Goal: Task Accomplishment & Management: Manage account settings

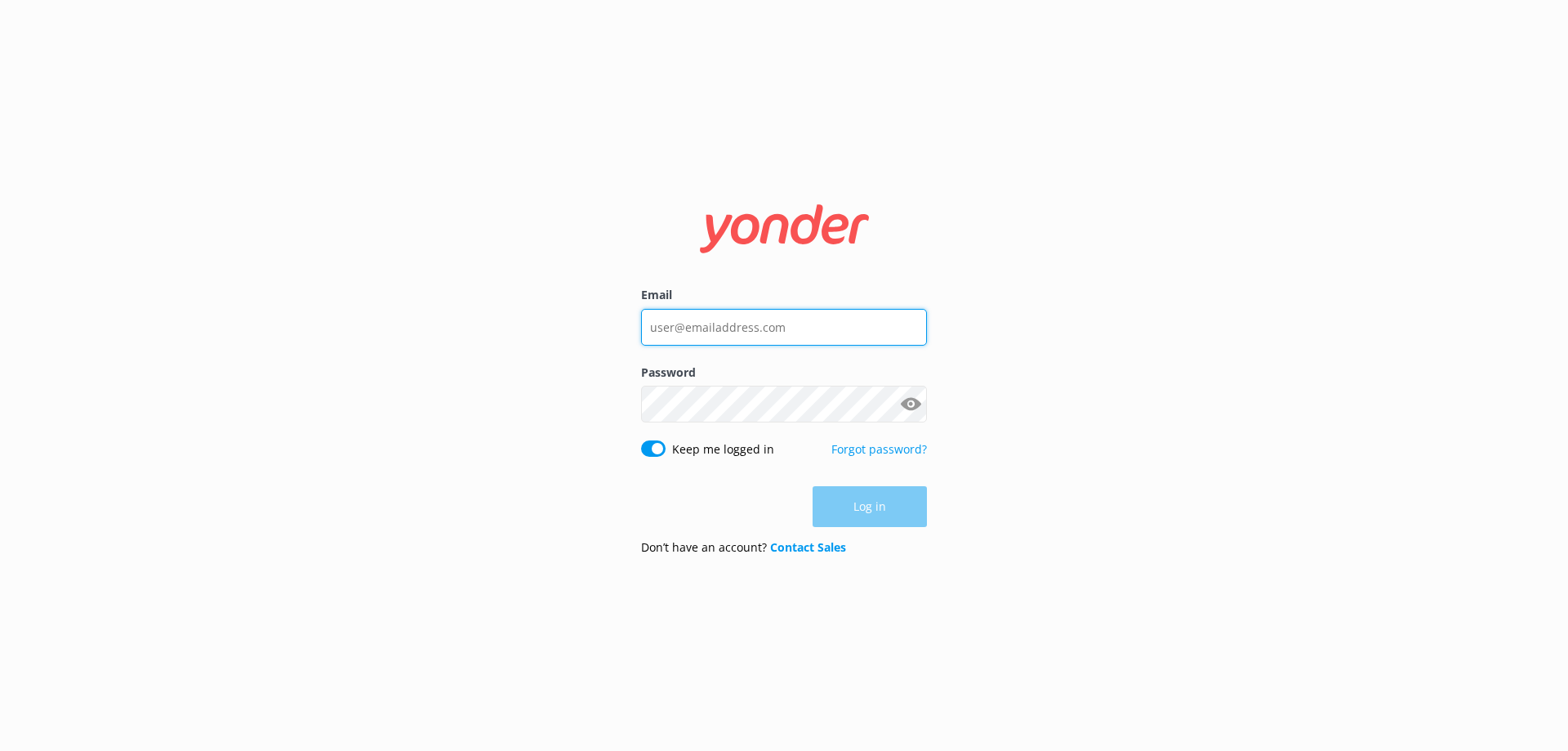
type input "[EMAIL_ADDRESS][DOMAIN_NAME]"
click at [850, 511] on div "Log in" at bounding box center [783, 506] width 286 height 40
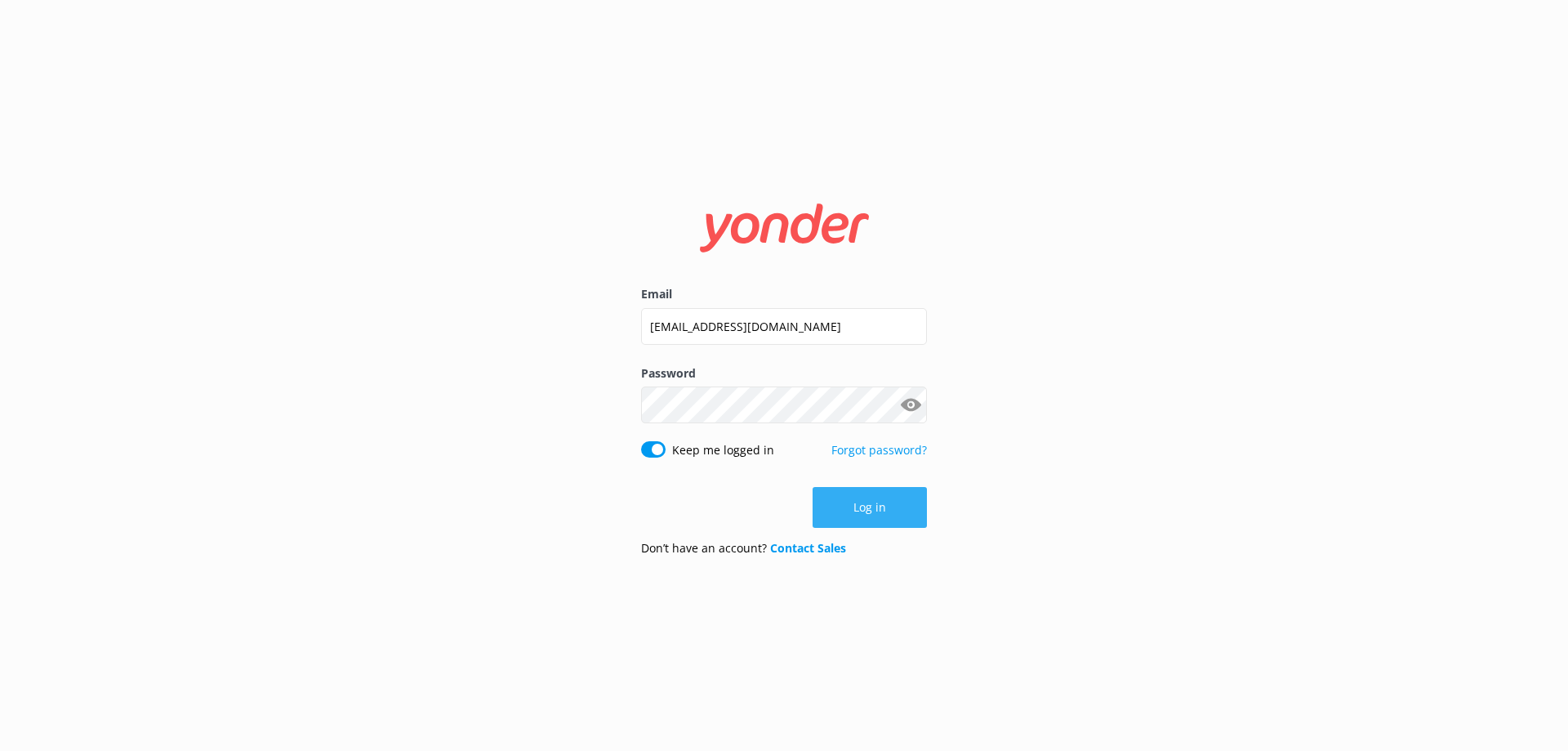
click at [866, 510] on button "Log in" at bounding box center [869, 507] width 114 height 40
